Goal: Information Seeking & Learning: Learn about a topic

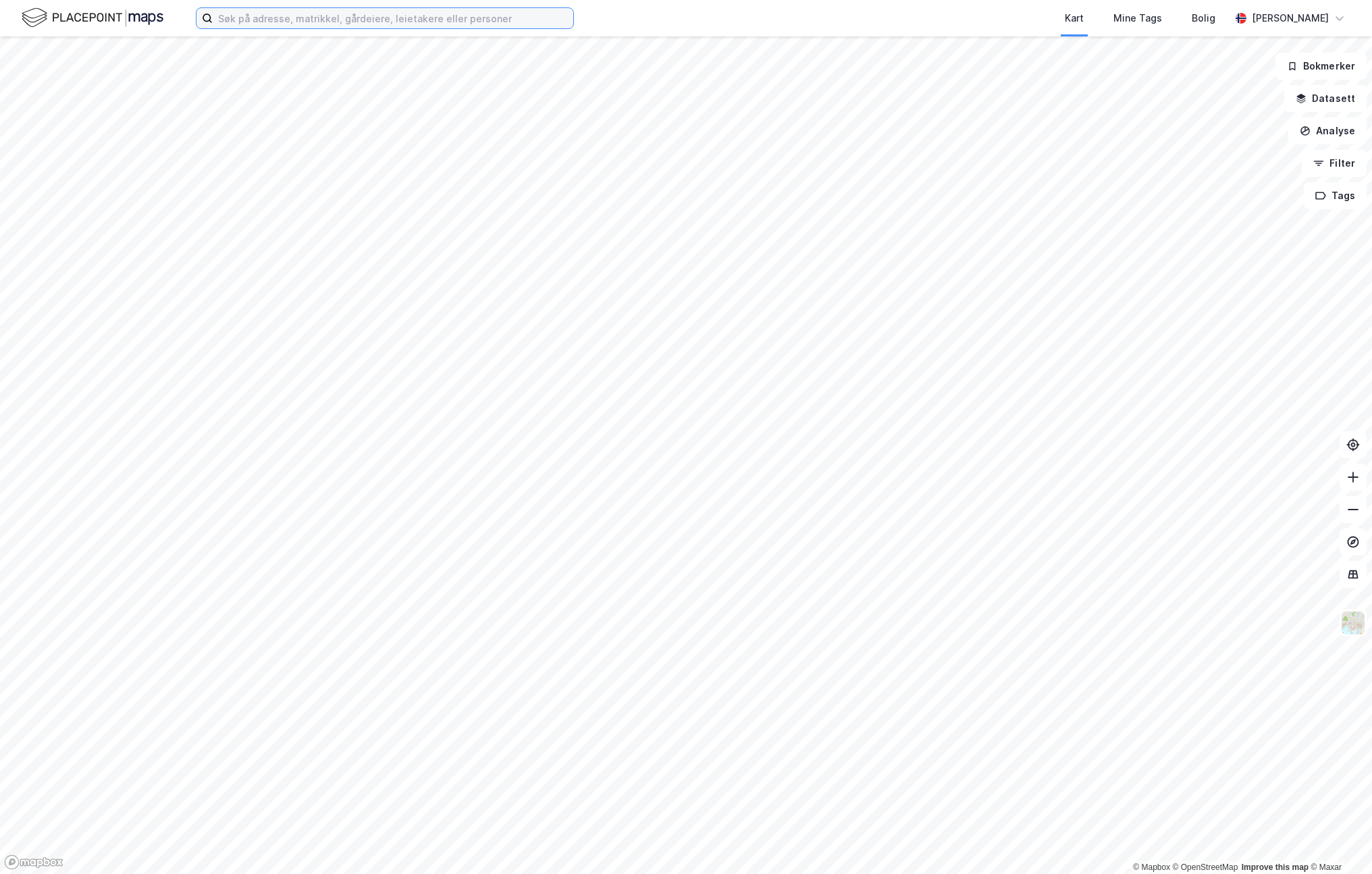
click at [238, 17] on input at bounding box center [392, 18] width 361 height 20
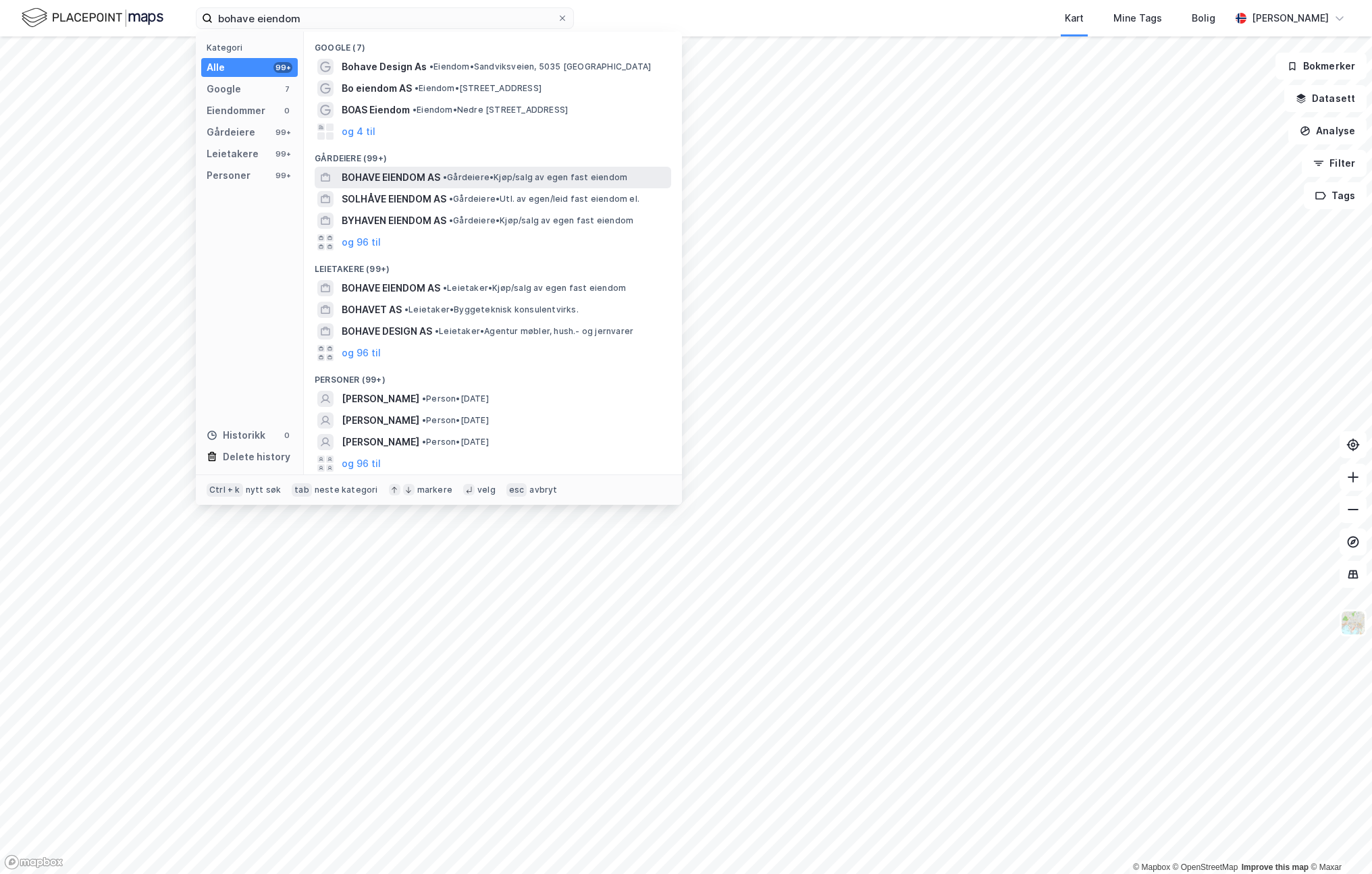
click at [405, 182] on span "BOHAVE EIENDOM AS" at bounding box center [390, 178] width 98 height 16
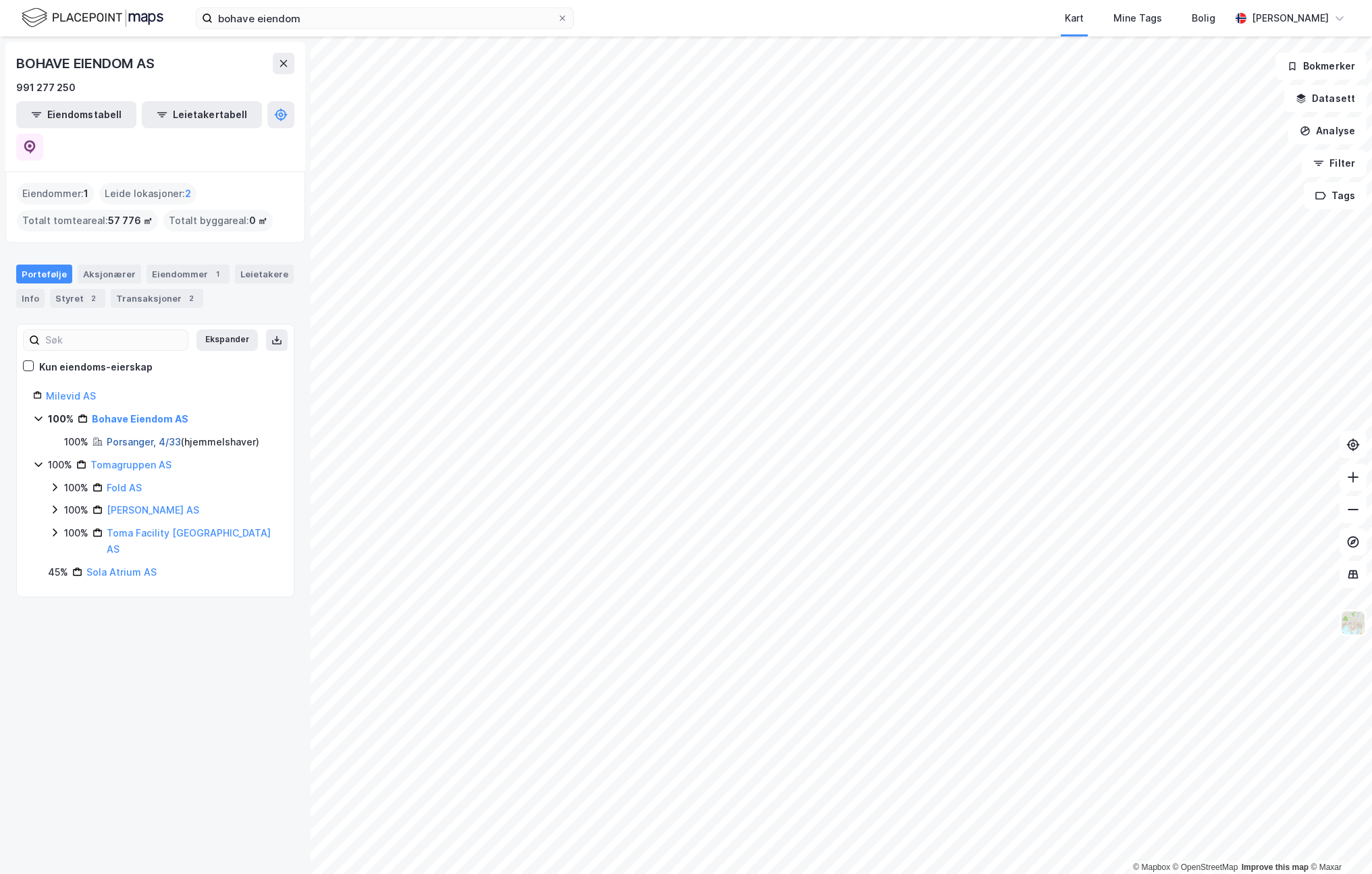
click at [138, 436] on link "Porsanger, 4/33" at bounding box center [144, 441] width 74 height 11
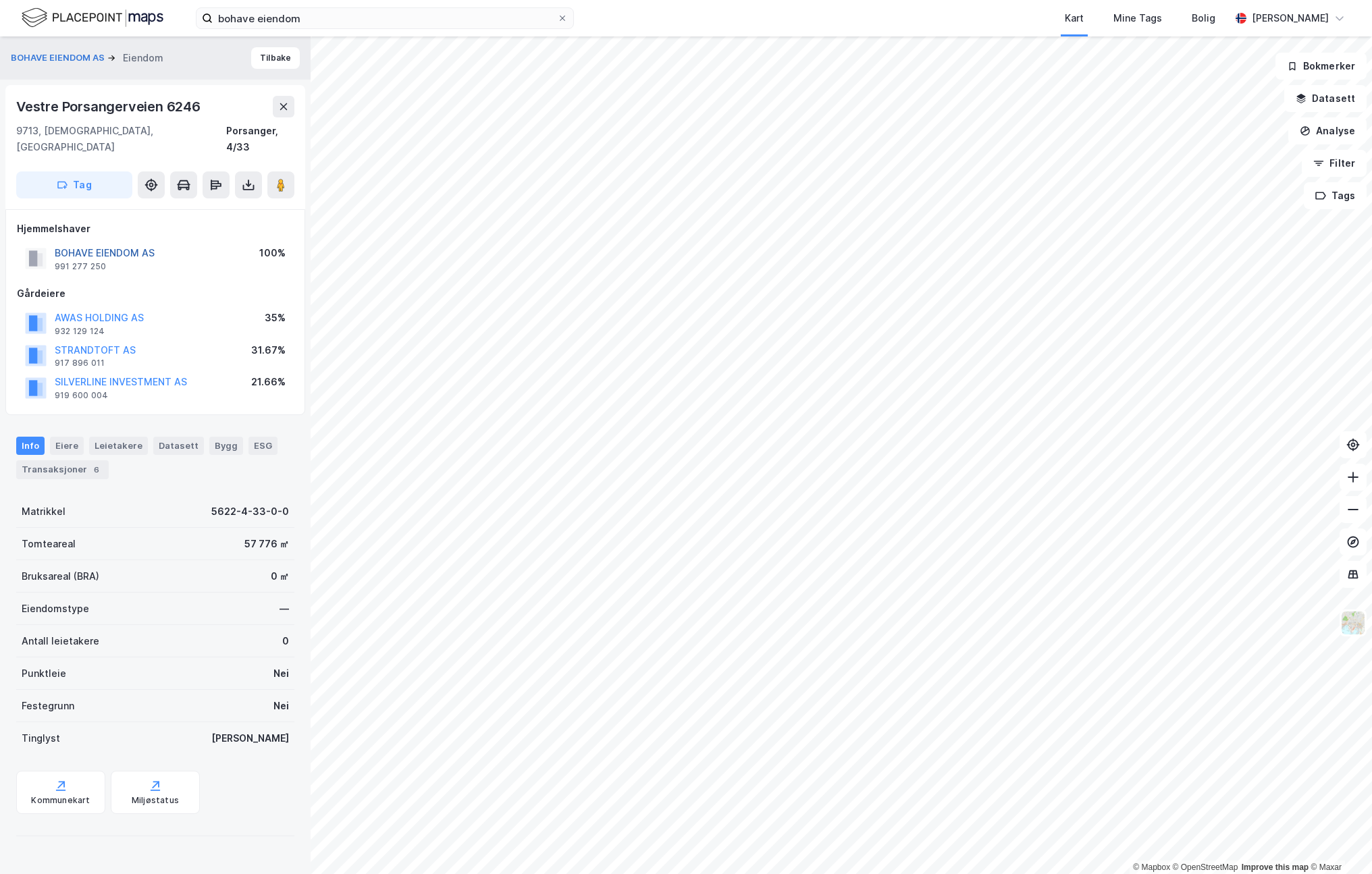
click at [0, 0] on button "BOHAVE EIENDOM AS" at bounding box center [0, 0] width 0 height 0
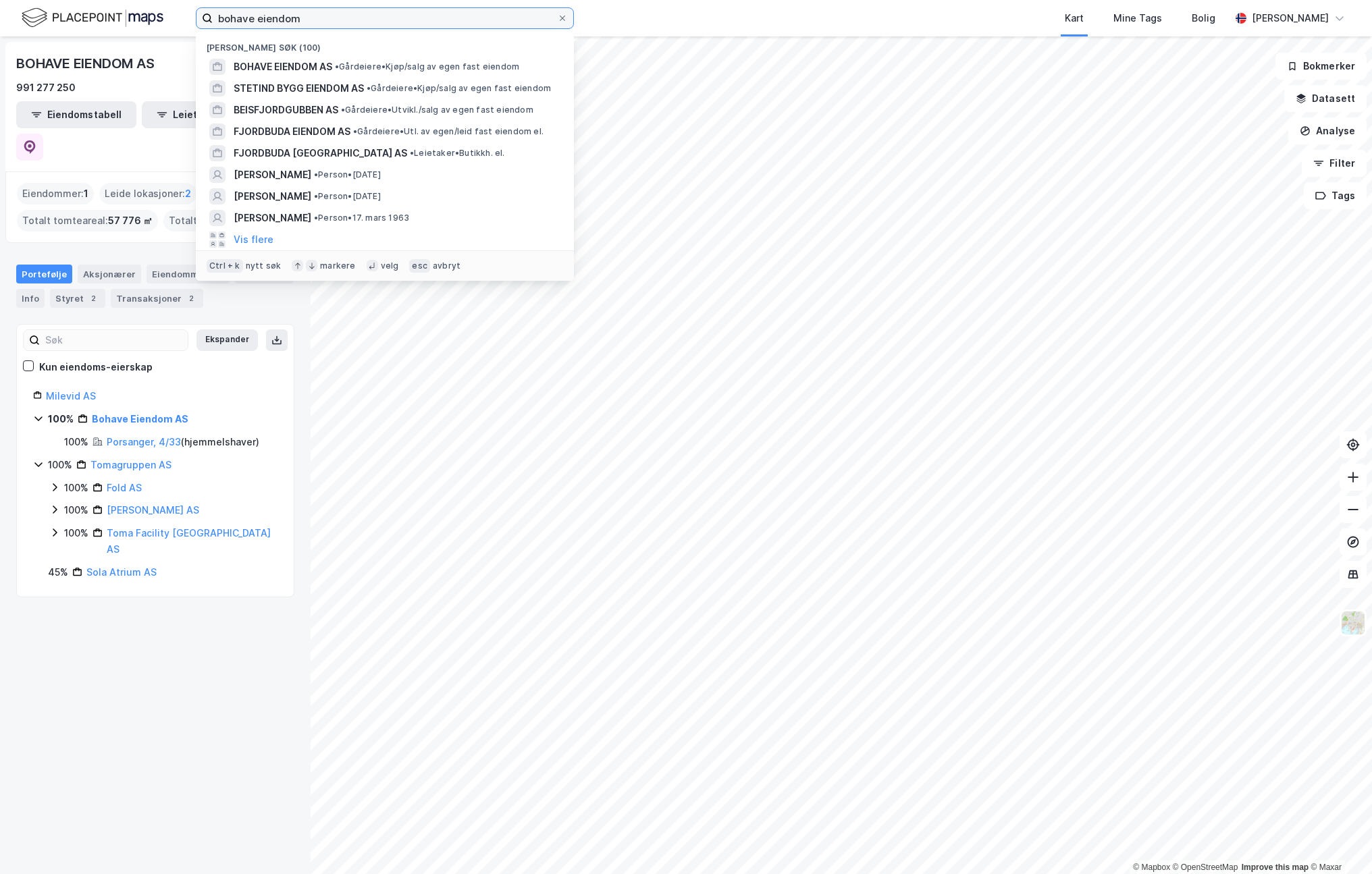
click at [315, 11] on input "bohave eiendom" at bounding box center [384, 18] width 344 height 20
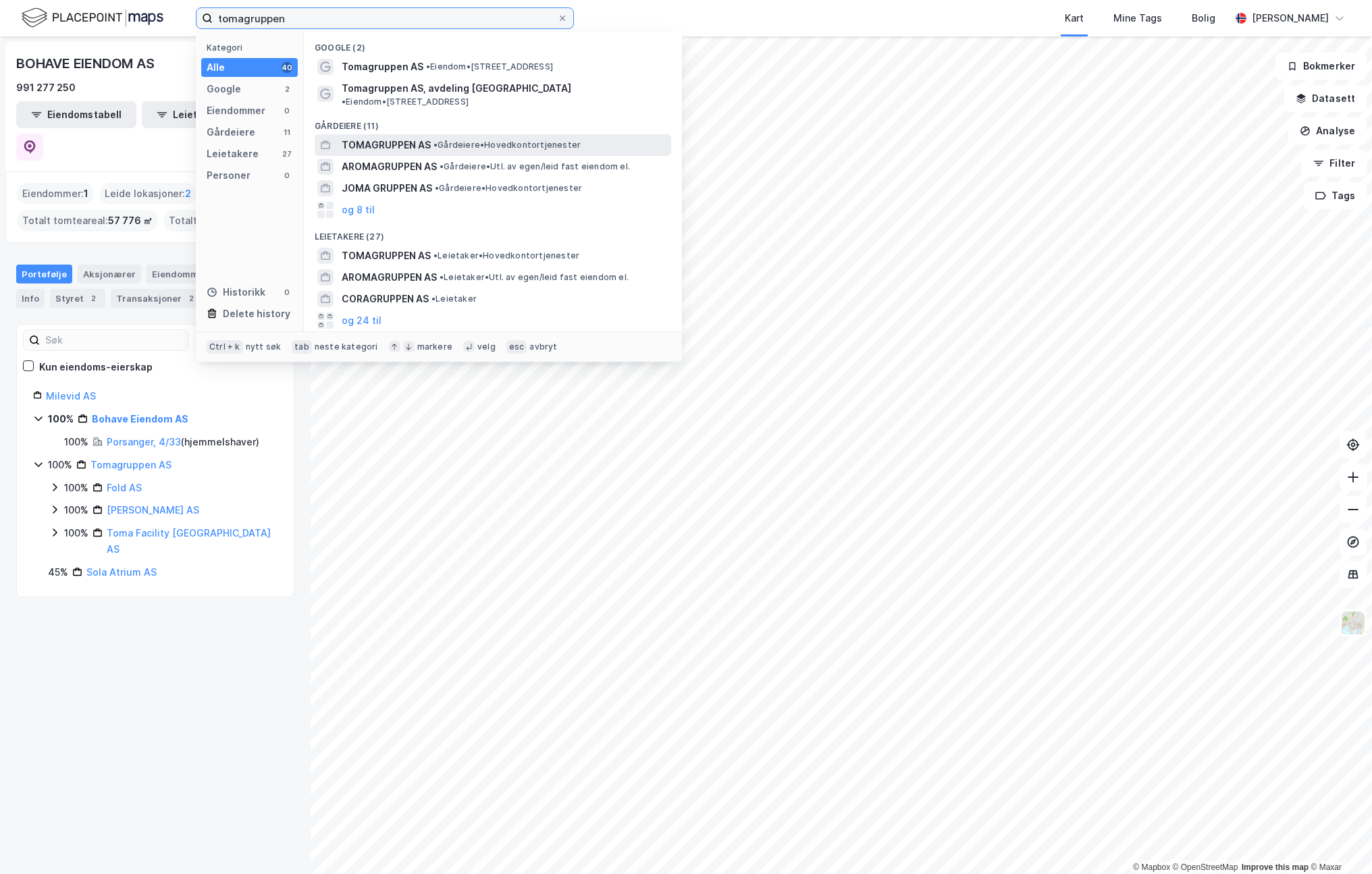
type input "tomagruppen"
click at [405, 137] on span "TOMAGRUPPEN AS" at bounding box center [386, 145] width 89 height 16
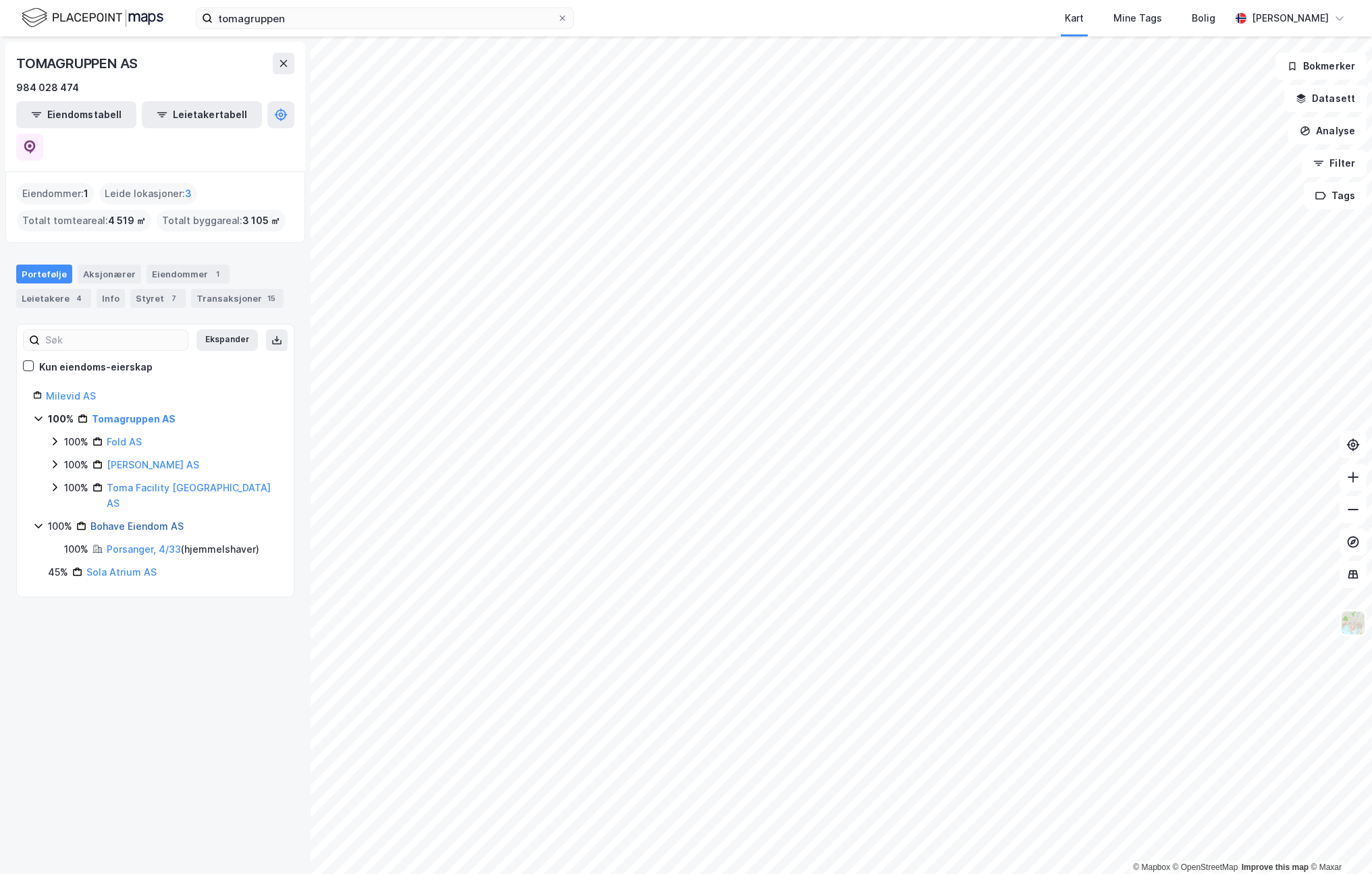
click at [142, 520] on link "Bohave Eiendom AS" at bounding box center [137, 525] width 93 height 11
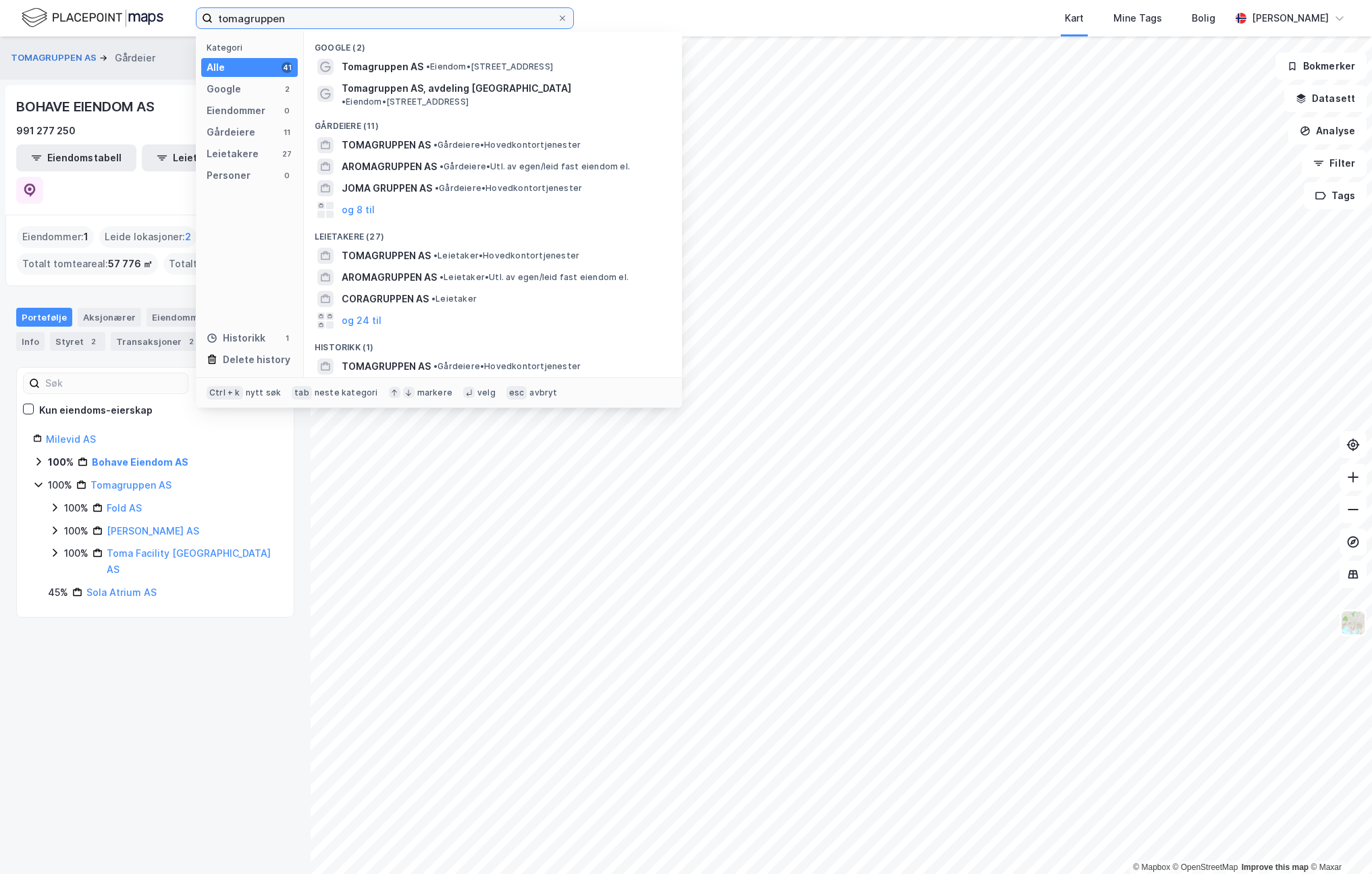
click at [292, 21] on input "tomagruppen" at bounding box center [384, 18] width 344 height 20
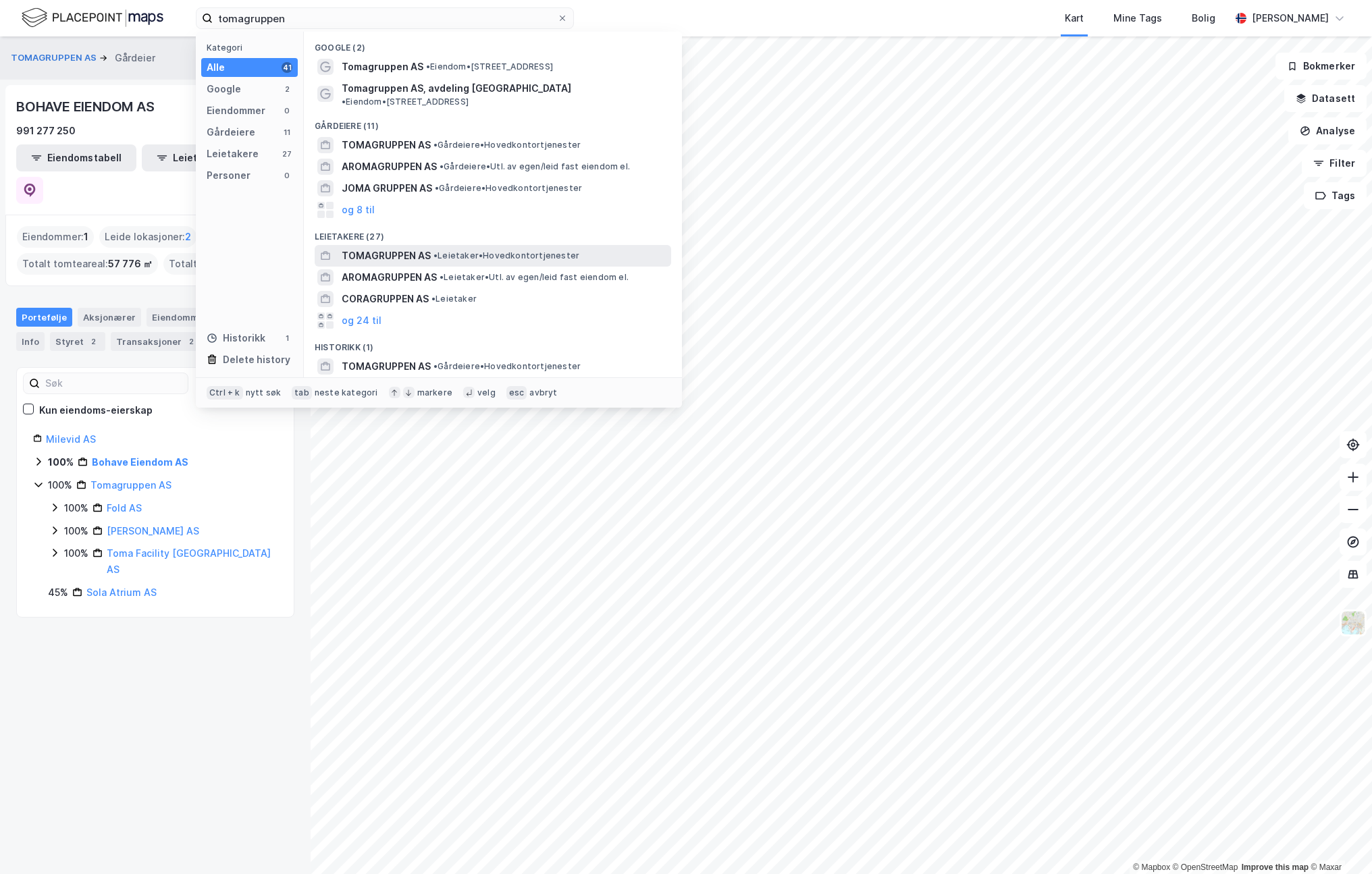
click at [392, 248] on span "TOMAGRUPPEN AS" at bounding box center [386, 256] width 89 height 16
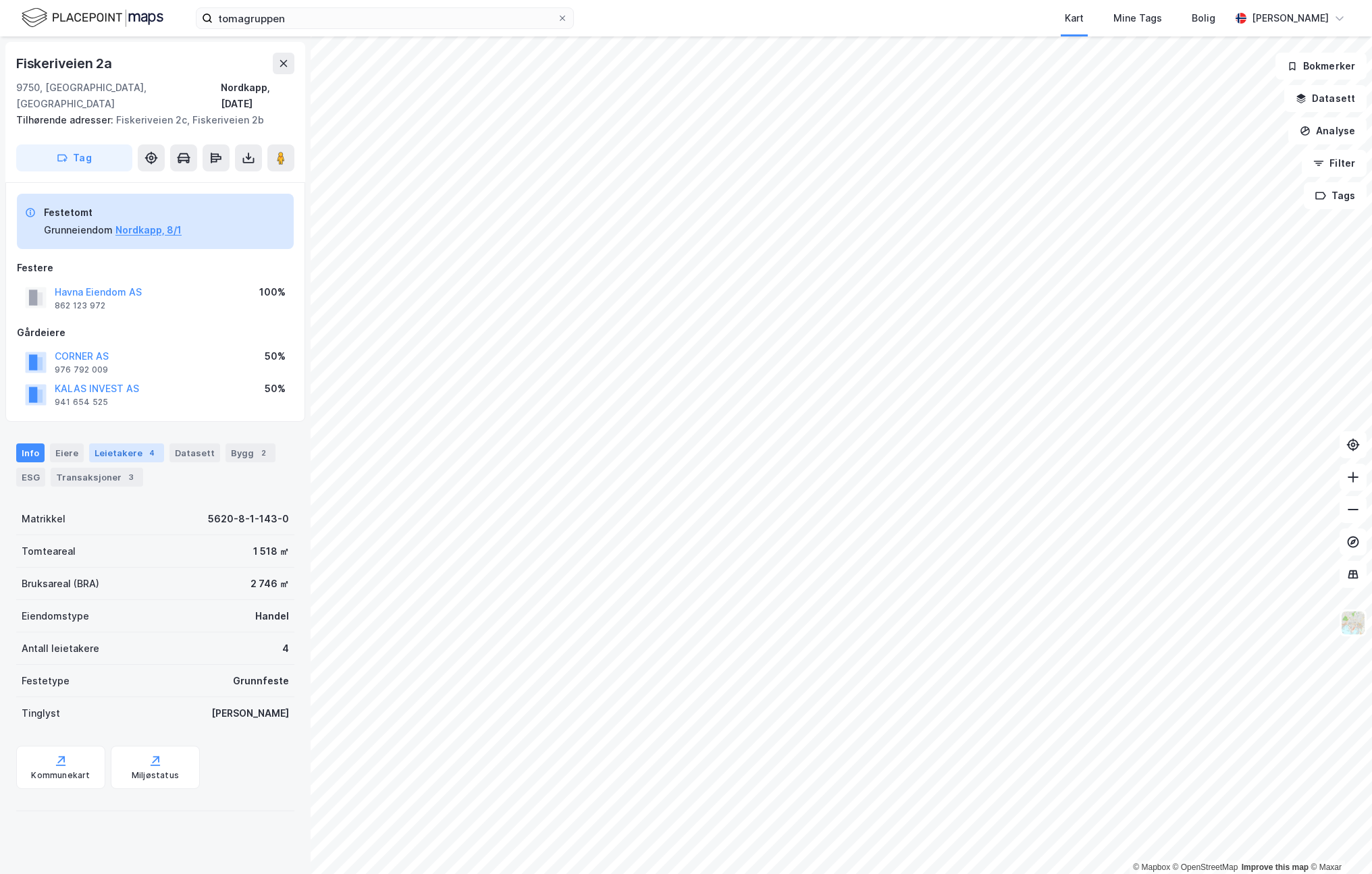
click at [118, 443] on div "Leietakere 4" at bounding box center [126, 453] width 75 height 19
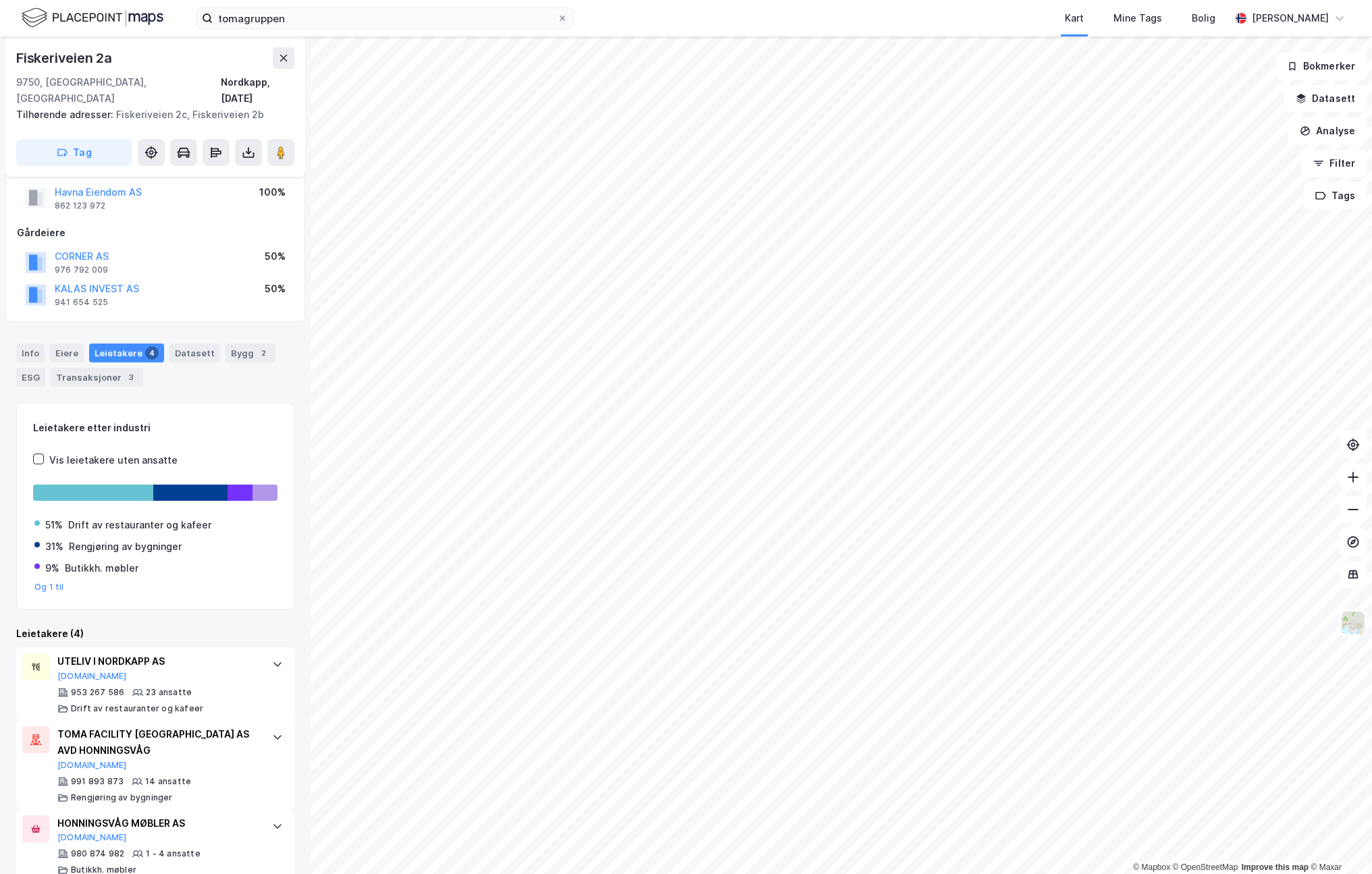
scroll to position [42, 0]
